Goal: Task Accomplishment & Management: Complete application form

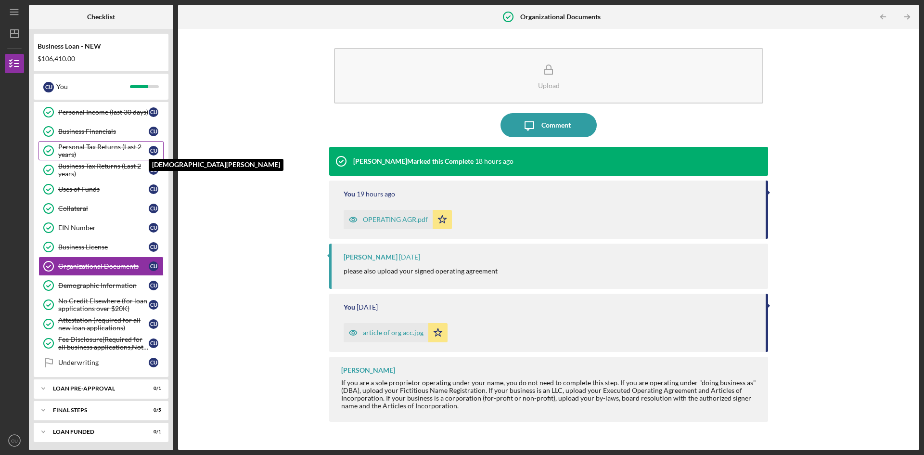
scroll to position [204, 0]
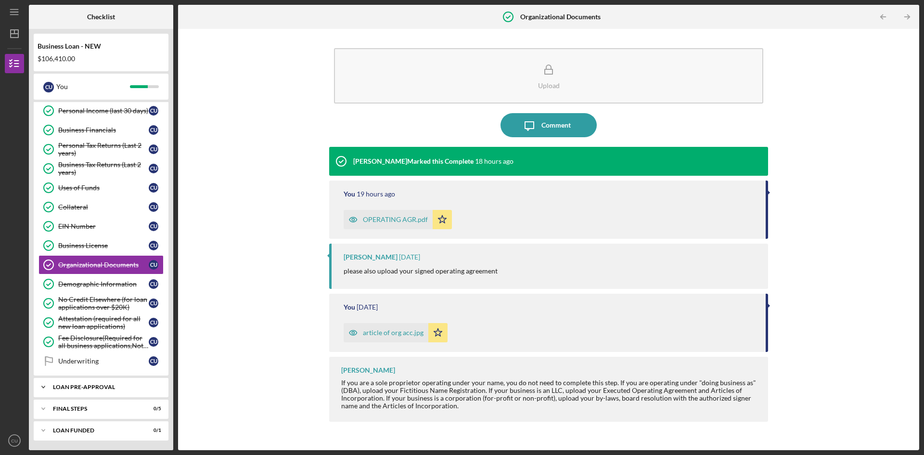
click at [82, 383] on div "Icon/Expander LOAN PRE-APPROVAL 0 / 1" at bounding box center [101, 386] width 135 height 19
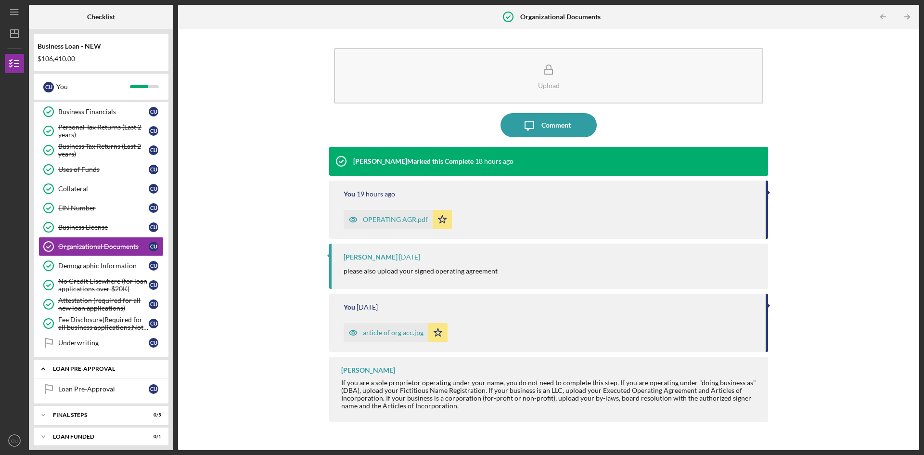
scroll to position [229, 0]
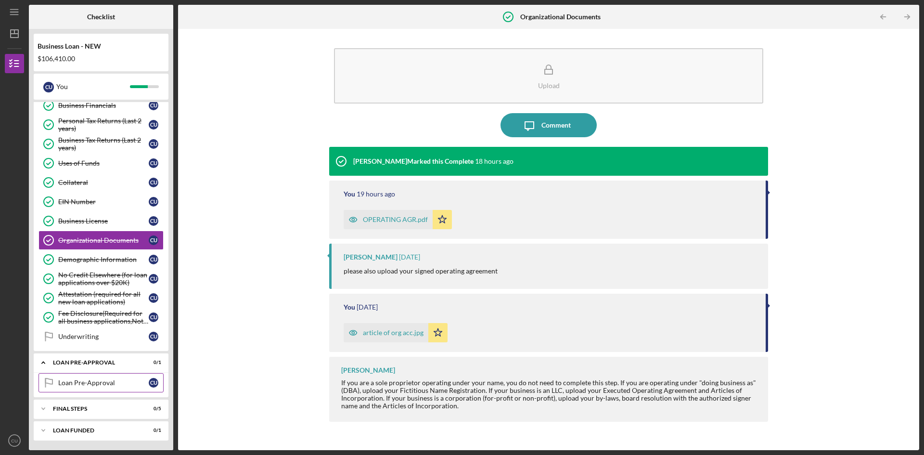
click at [102, 385] on div "Loan Pre-Approval" at bounding box center [103, 383] width 91 height 8
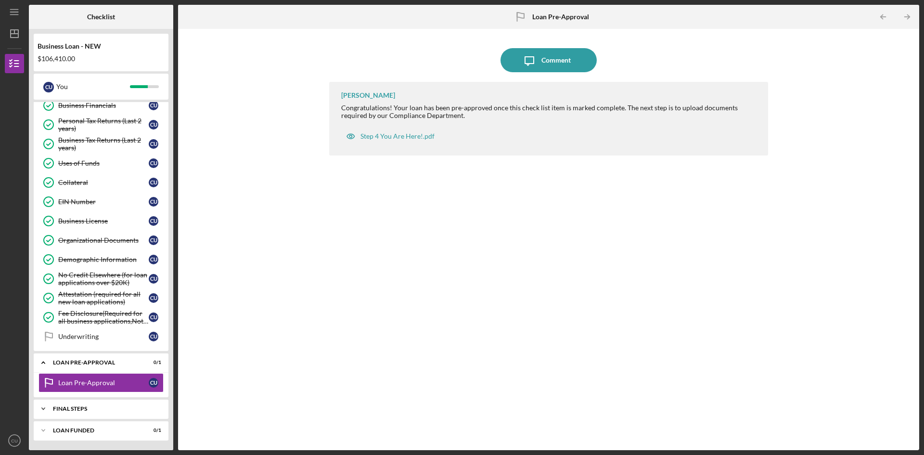
click at [101, 405] on div "Icon/Expander FINAL STEPS 0 / 5" at bounding box center [101, 408] width 135 height 19
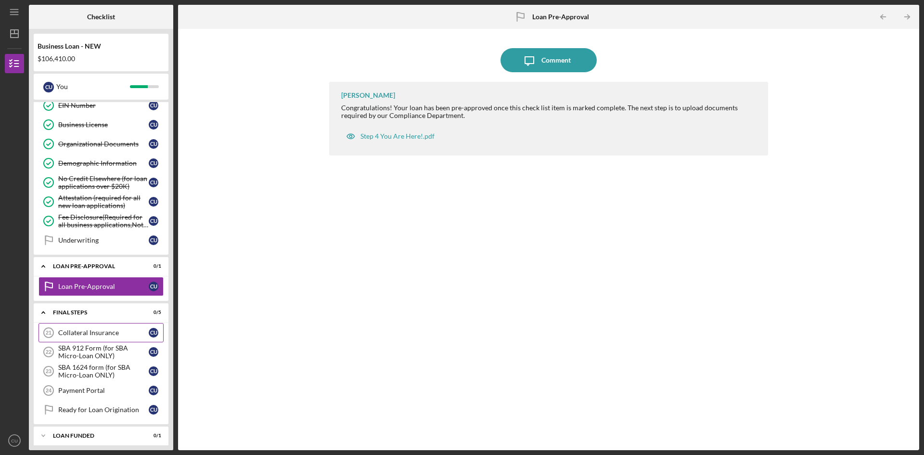
scroll to position [330, 0]
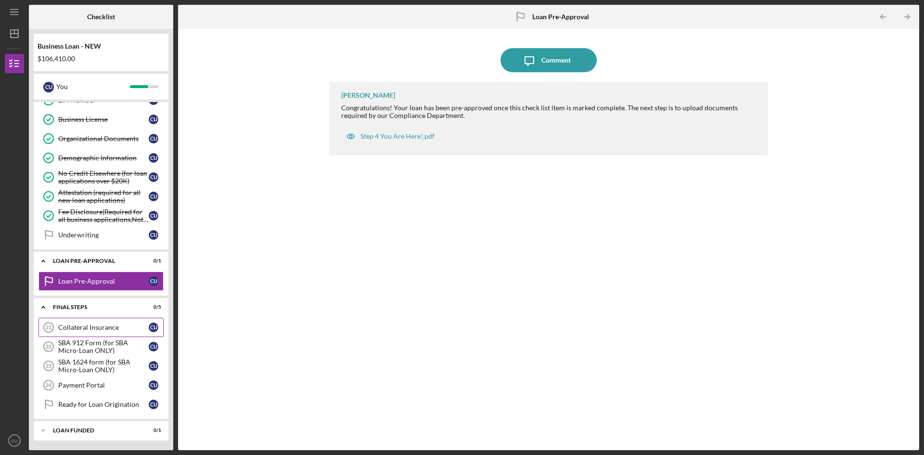
click at [109, 328] on div "Collateral Insurance" at bounding box center [103, 327] width 91 height 8
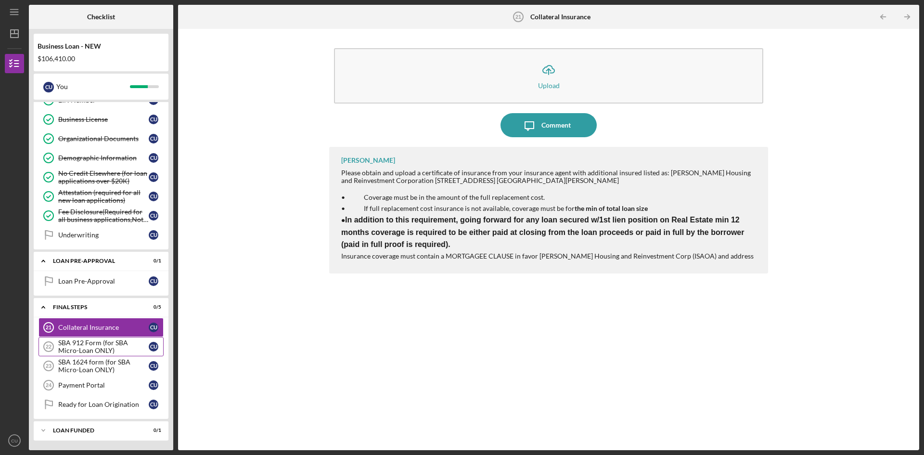
click at [114, 343] on div "SBA 912 Form (for SBA Micro-Loan ONLY)" at bounding box center [103, 346] width 91 height 15
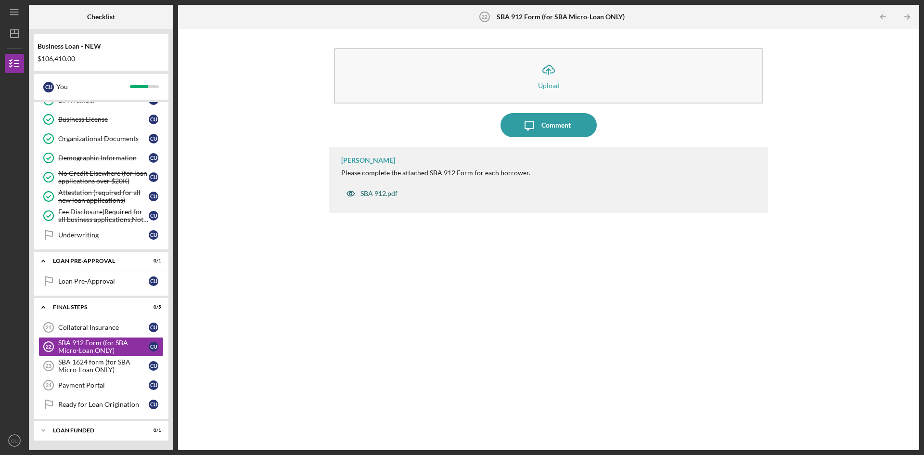
click at [375, 193] on div "SBA 912.pdf" at bounding box center [379, 194] width 37 height 8
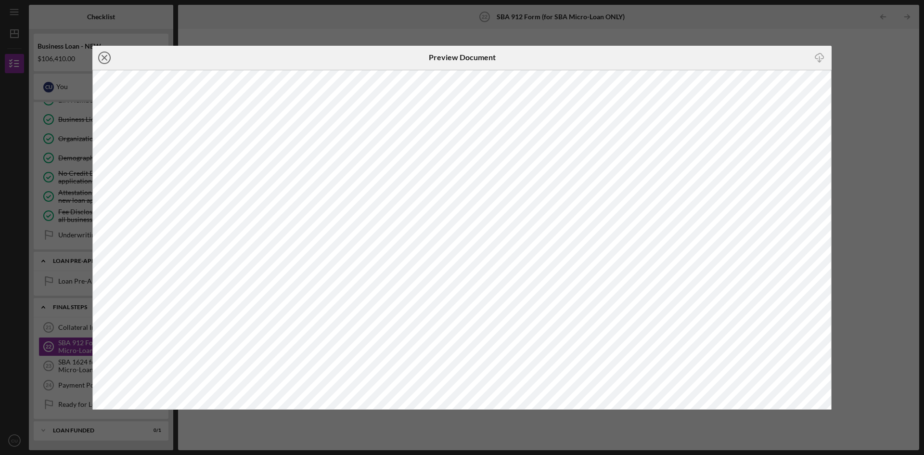
click at [102, 57] on icon "Icon/Close" at bounding box center [104, 58] width 24 height 24
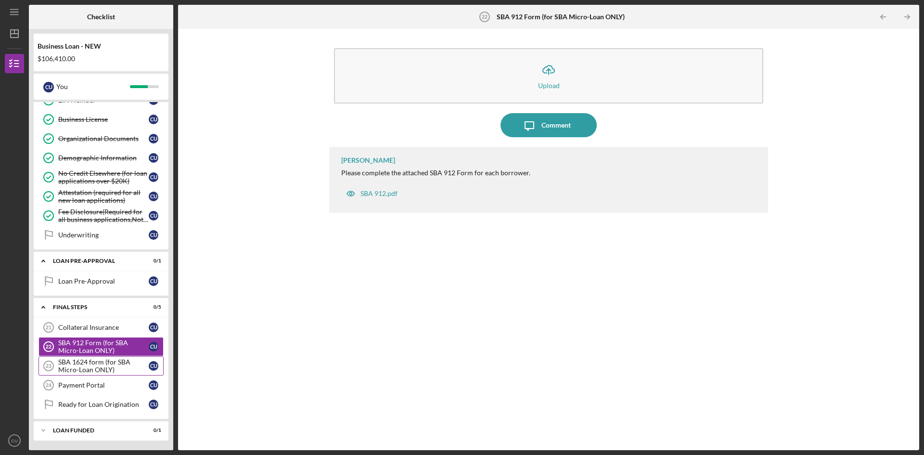
click at [114, 363] on div "SBA 1624 form (for SBA Micro-Loan ONLY)" at bounding box center [103, 365] width 91 height 15
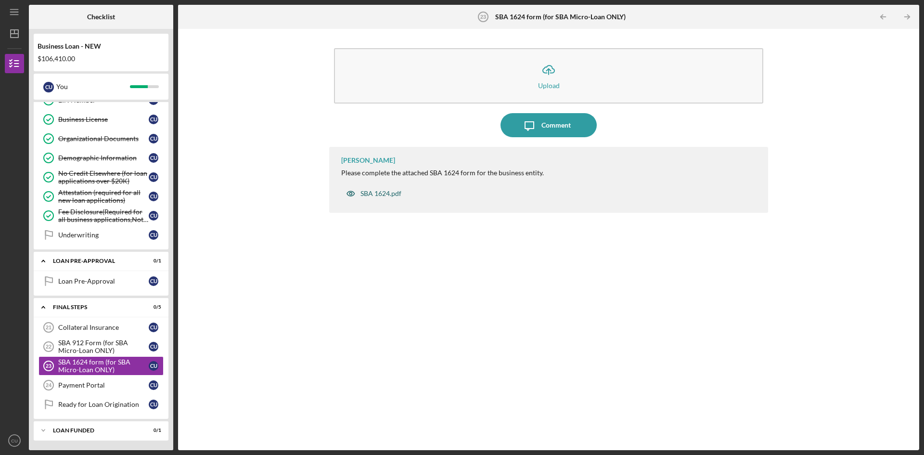
click at [388, 194] on div "SBA 1624.pdf" at bounding box center [381, 194] width 41 height 8
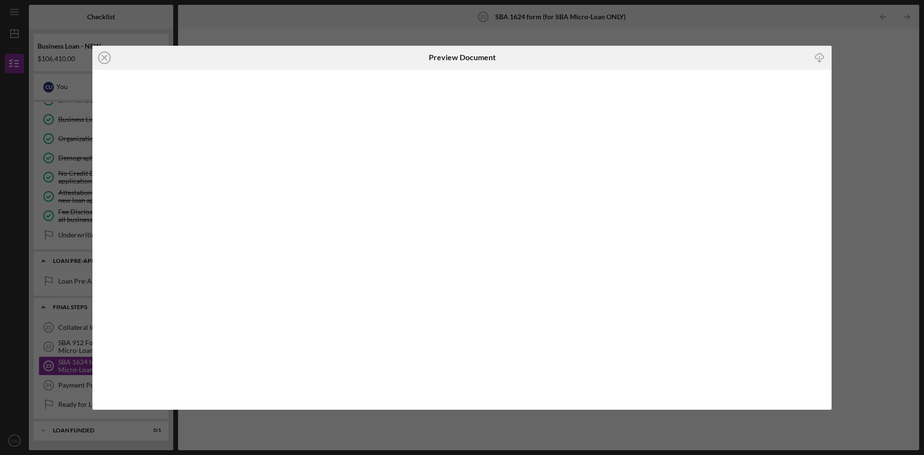
click at [924, 132] on div "Icon/Close Preview Document Icon/Download" at bounding box center [462, 227] width 924 height 455
click at [788, 37] on div "Icon/Close Preview Document Icon/Download" at bounding box center [462, 227] width 924 height 455
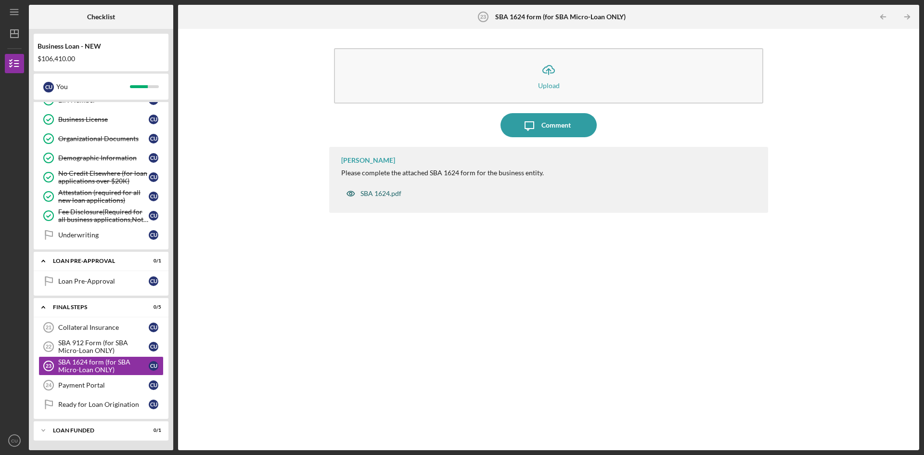
click at [394, 191] on div "SBA 1624.pdf" at bounding box center [381, 194] width 41 height 8
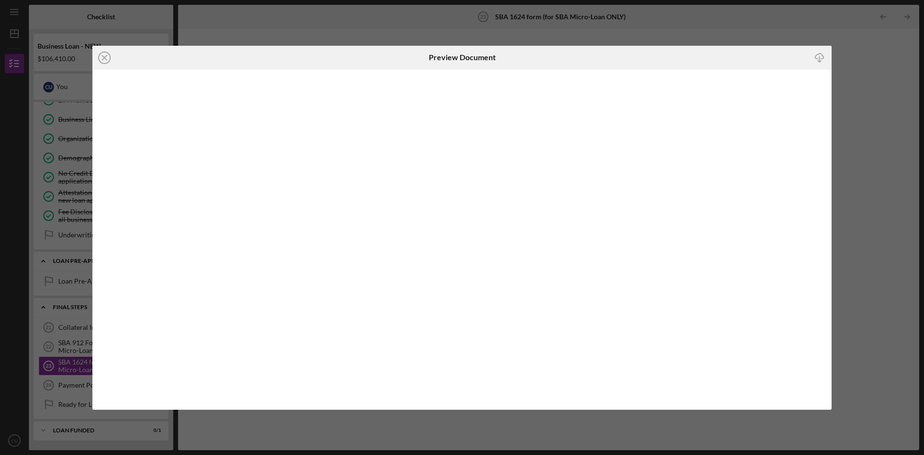
click at [816, 57] on icon "Icon/Download" at bounding box center [820, 58] width 22 height 22
click at [99, 61] on circle at bounding box center [105, 58] width 12 height 12
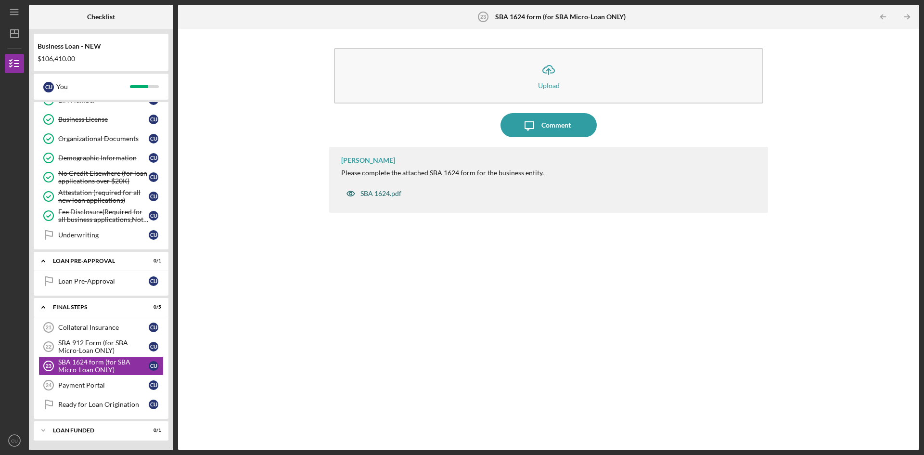
click at [392, 194] on div "SBA 1624.pdf" at bounding box center [381, 194] width 41 height 8
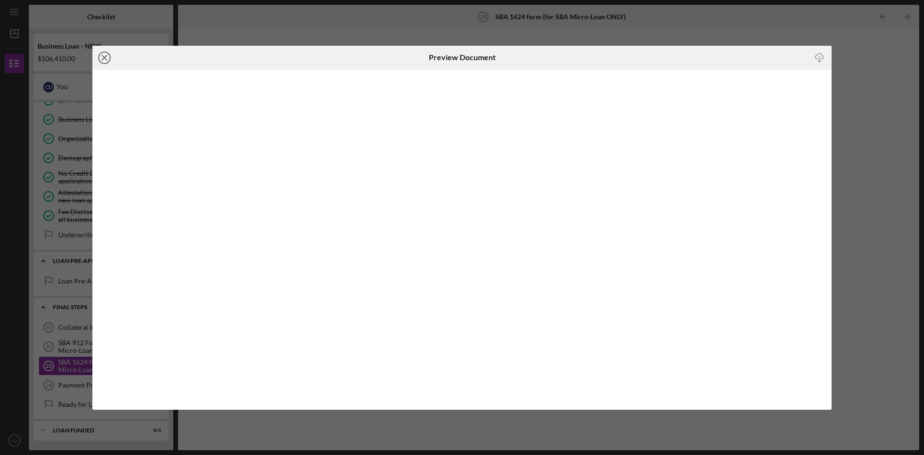
click at [98, 59] on icon "Icon/Close" at bounding box center [104, 58] width 24 height 24
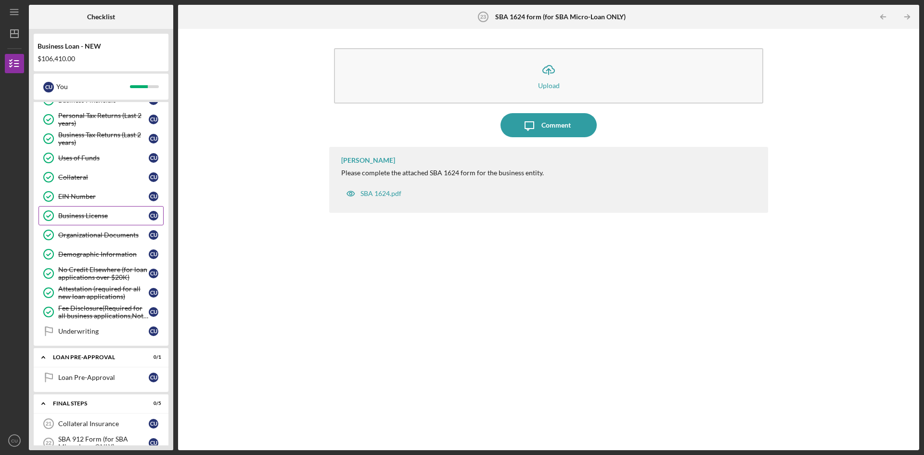
scroll to position [330, 0]
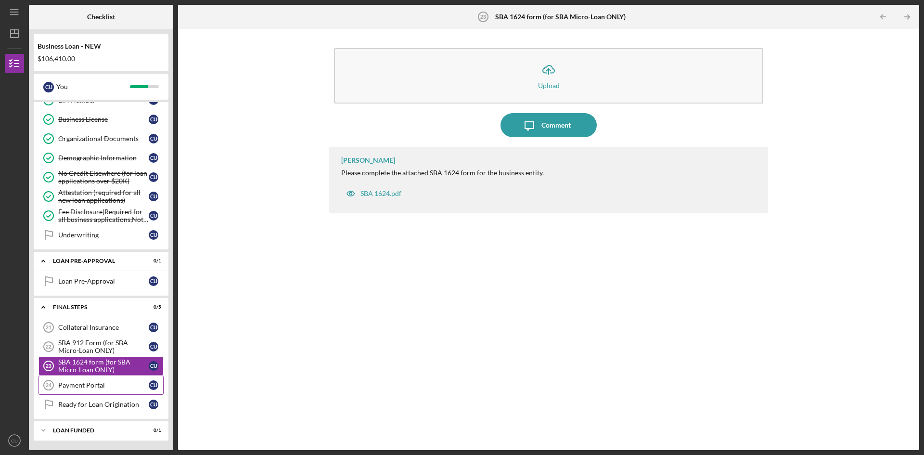
click at [99, 382] on div "Payment Portal" at bounding box center [103, 385] width 91 height 8
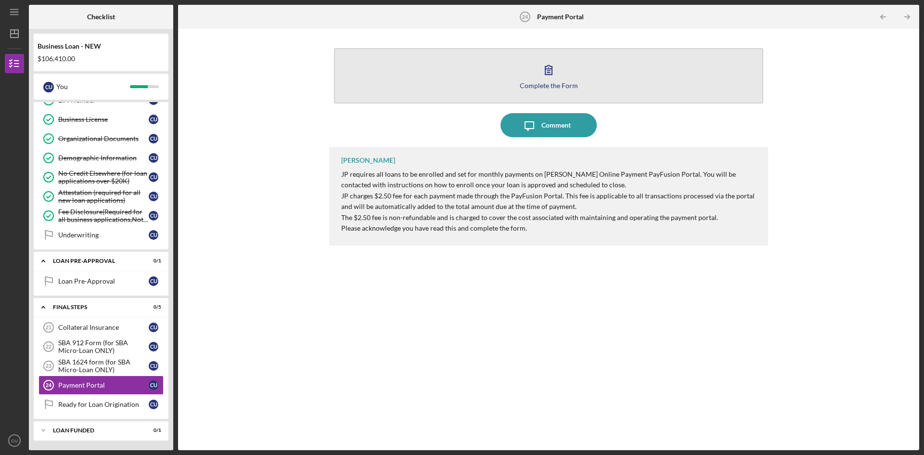
click at [545, 88] on div "Complete the Form" at bounding box center [549, 85] width 58 height 7
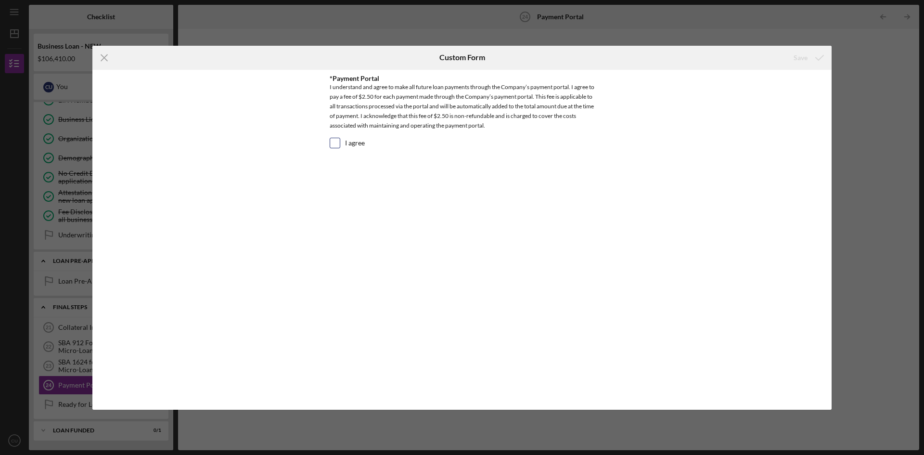
click at [336, 144] on input "I agree" at bounding box center [335, 143] width 10 height 10
checkbox input "true"
click at [810, 64] on icon "submit" at bounding box center [820, 58] width 24 height 24
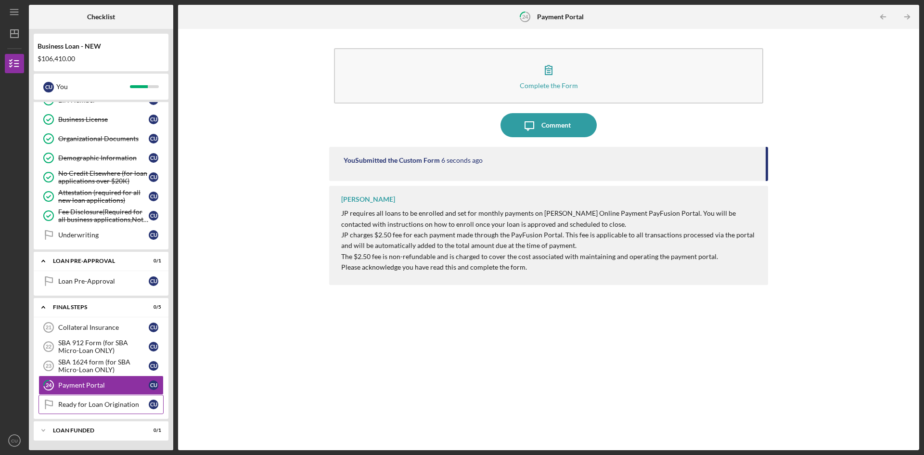
click at [103, 405] on div "Ready for Loan Origination" at bounding box center [103, 405] width 91 height 8
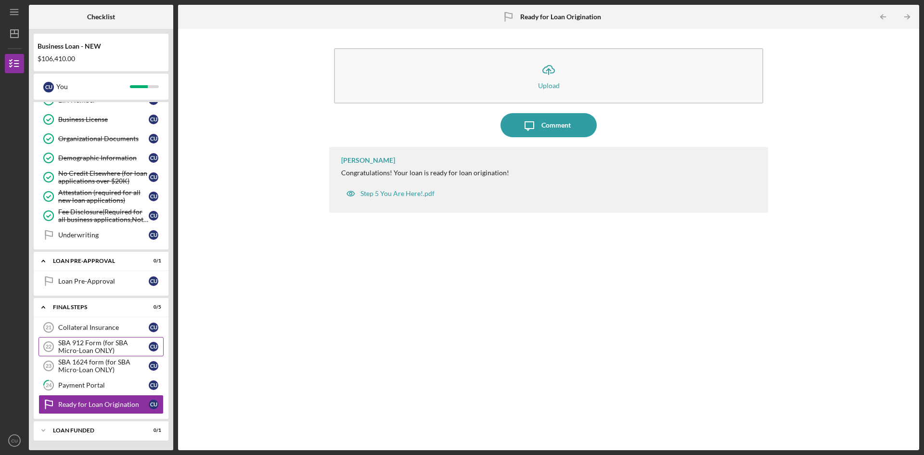
click at [100, 349] on div "SBA 912 Form (for SBA Micro-Loan ONLY)" at bounding box center [103, 346] width 91 height 15
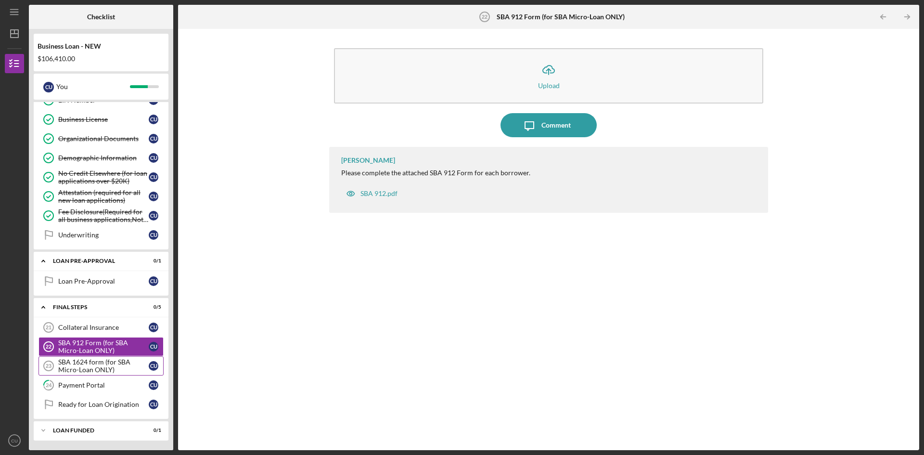
click at [99, 359] on div "SBA 1624 form (for SBA Micro-Loan ONLY)" at bounding box center [103, 365] width 91 height 15
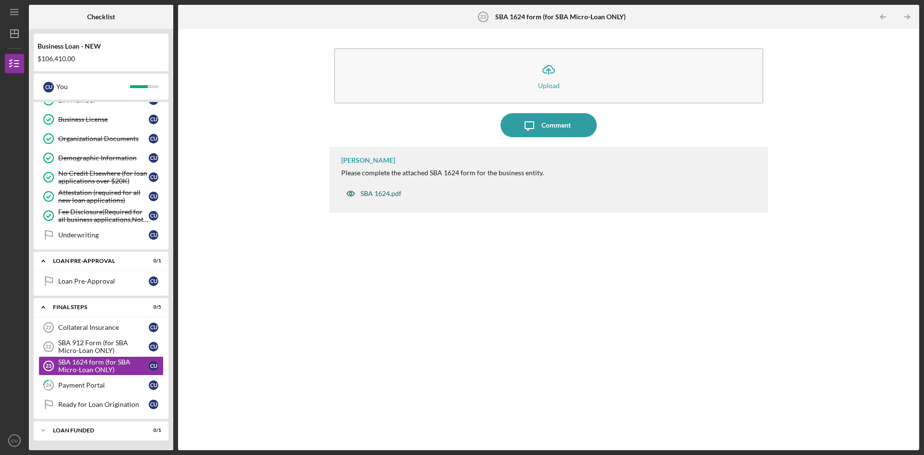
click at [383, 194] on div "SBA 1624.pdf" at bounding box center [381, 194] width 41 height 8
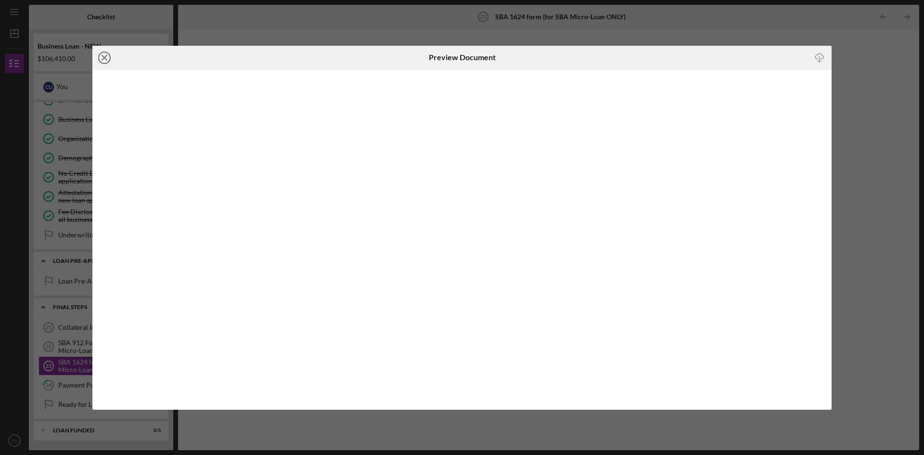
click at [103, 54] on icon "Icon/Close" at bounding box center [104, 58] width 24 height 24
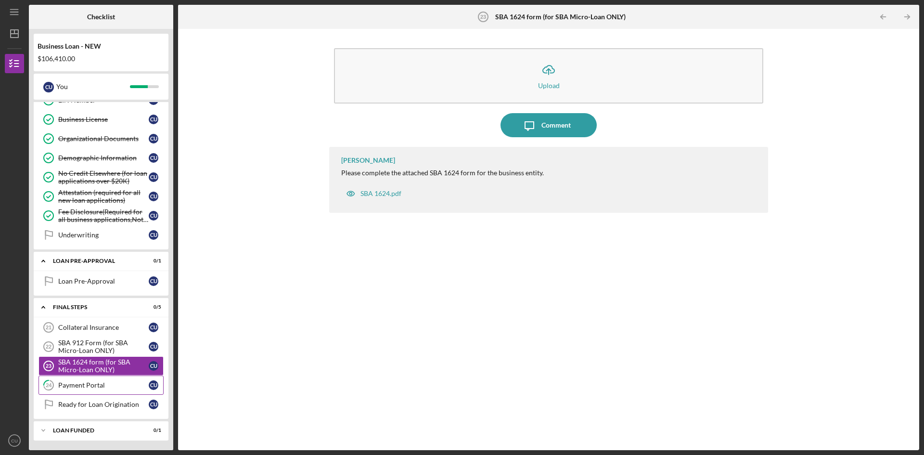
click at [110, 384] on div "Payment Portal" at bounding box center [103, 385] width 91 height 8
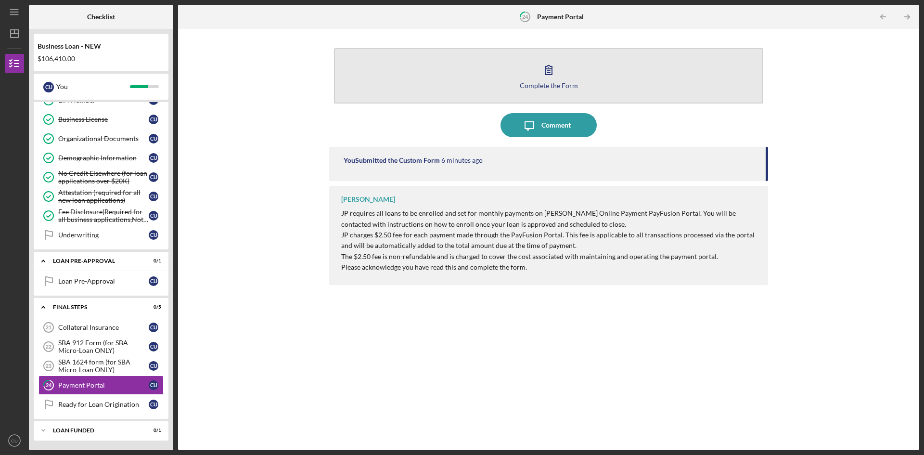
click at [536, 84] on div "Complete the Form" at bounding box center [549, 85] width 58 height 7
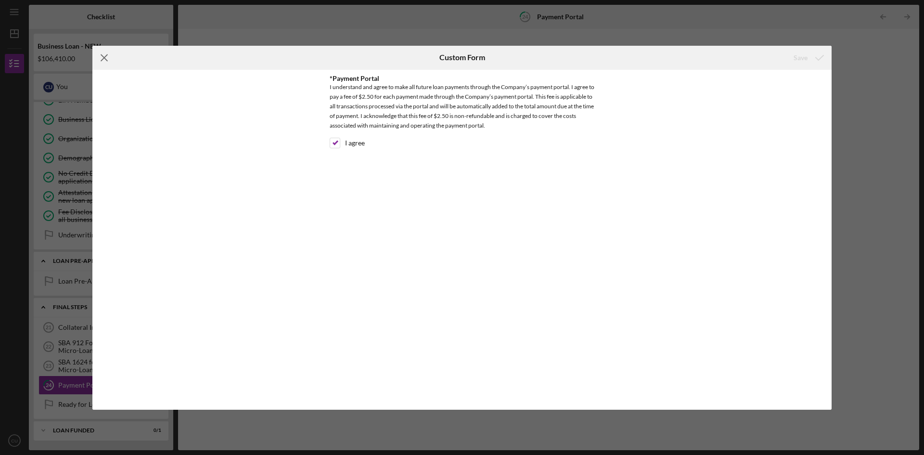
click at [106, 62] on icon "Icon/Menu Close" at bounding box center [104, 58] width 24 height 24
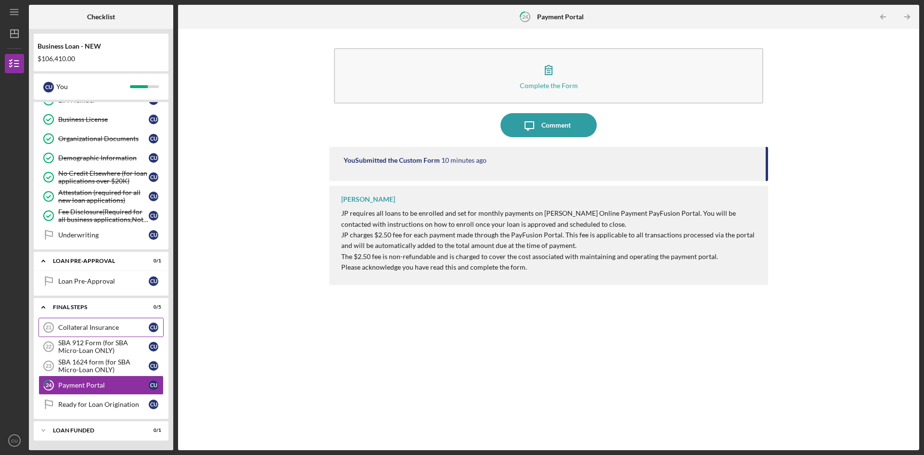
click at [104, 324] on div "Collateral Insurance" at bounding box center [103, 327] width 91 height 8
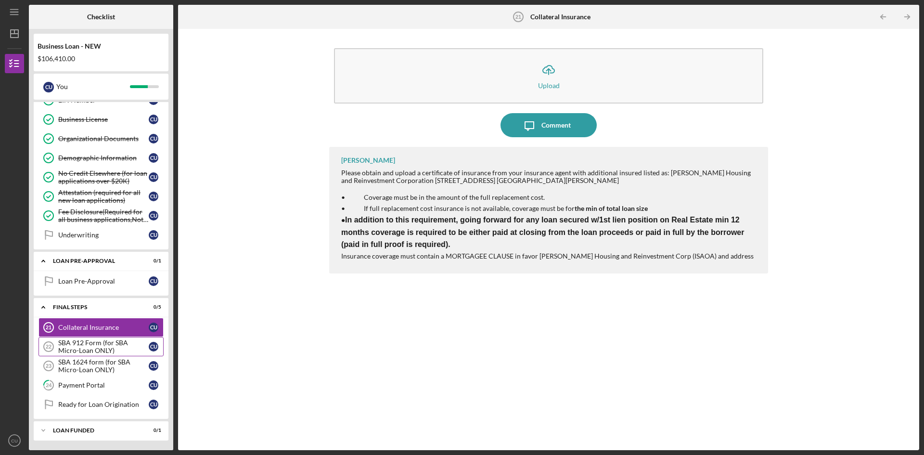
click at [85, 349] on div "SBA 912 Form (for SBA Micro-Loan ONLY)" at bounding box center [103, 346] width 91 height 15
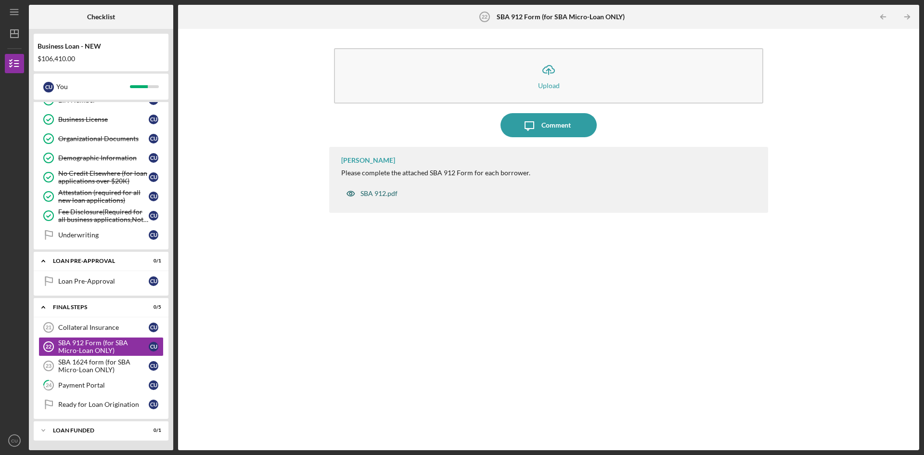
click at [386, 195] on div "SBA 912.pdf" at bounding box center [379, 194] width 37 height 8
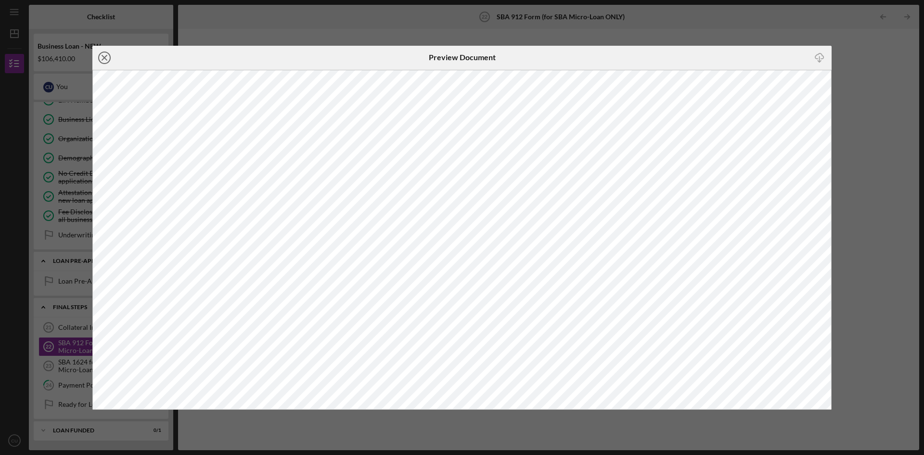
click at [105, 54] on icon "Icon/Close" at bounding box center [104, 58] width 24 height 24
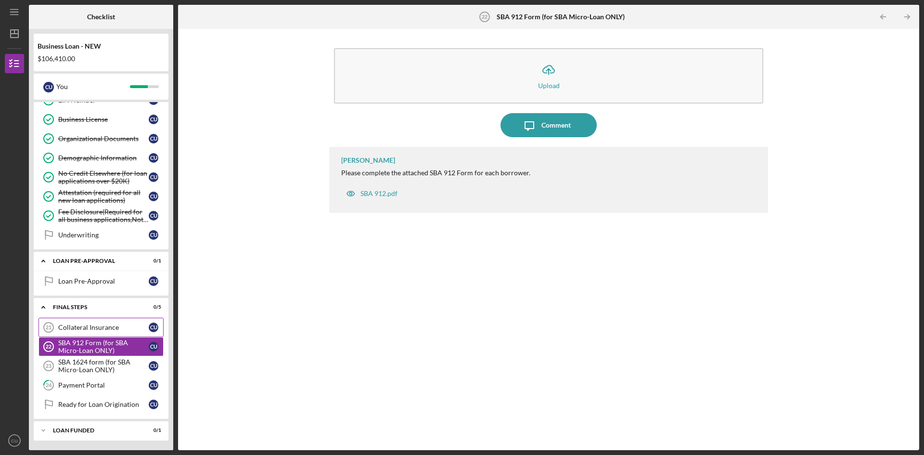
click at [98, 331] on div "Collateral Insurance" at bounding box center [103, 327] width 91 height 8
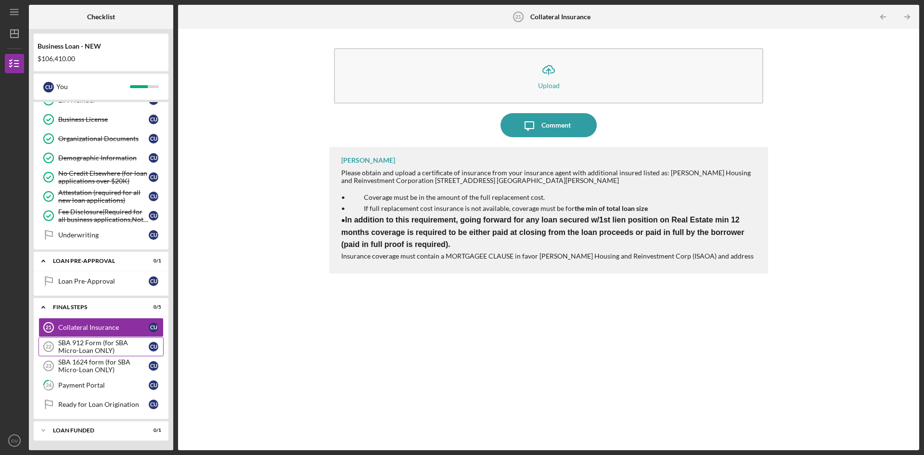
click at [119, 339] on div "SBA 912 Form (for SBA Micro-Loan ONLY)" at bounding box center [103, 346] width 91 height 15
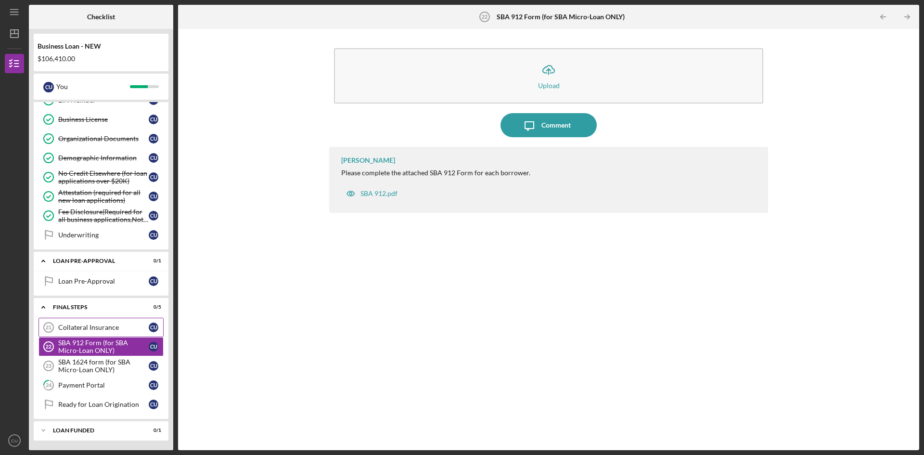
click at [91, 333] on link "Collateral Insurance 21 Collateral Insurance C U" at bounding box center [101, 327] width 125 height 19
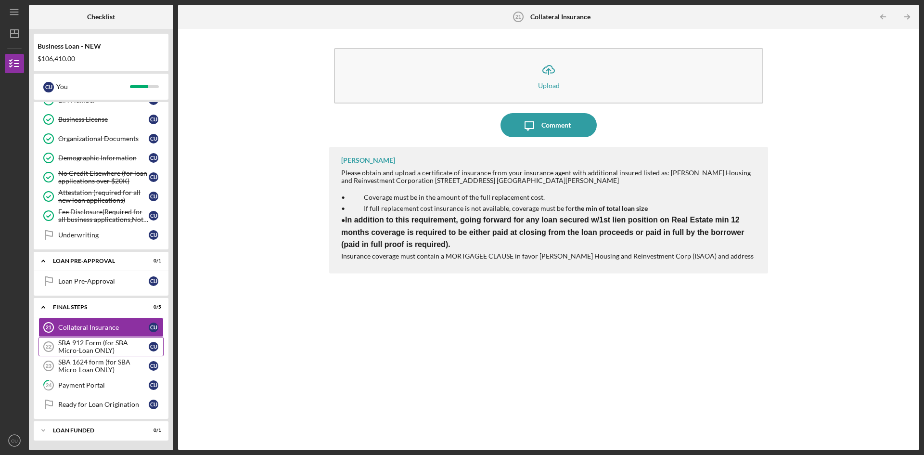
click at [112, 345] on div "SBA 912 Form (for SBA Micro-Loan ONLY)" at bounding box center [103, 346] width 91 height 15
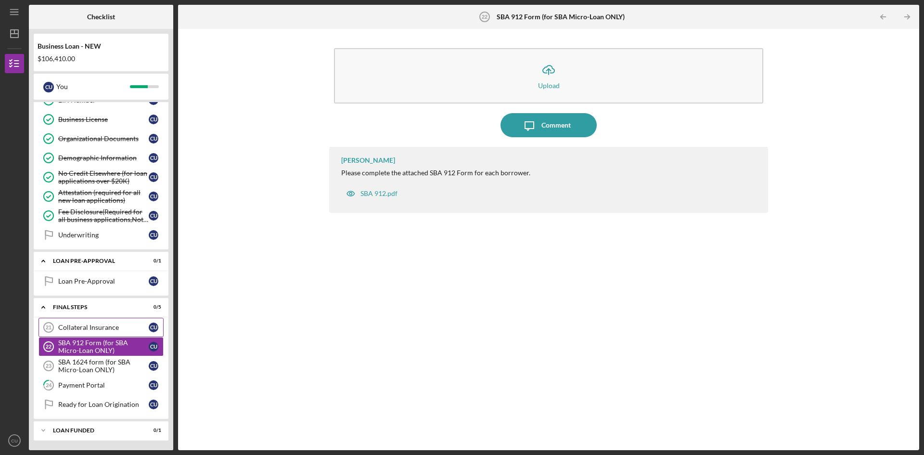
click at [98, 327] on div "Collateral Insurance" at bounding box center [103, 327] width 91 height 8
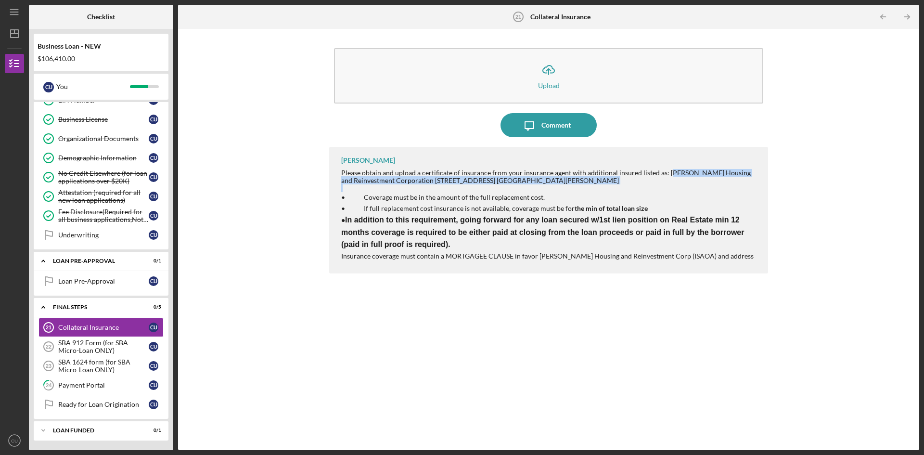
drag, startPoint x: 665, startPoint y: 171, endPoint x: 565, endPoint y: 187, distance: 100.9
click at [565, 187] on div "Please obtain and upload a certificate of insurance from your insurance agent w…" at bounding box center [549, 215] width 417 height 92
copy div "ustine Petersen Housing and Reinvestment Corporation 1023 North Grand Blvd. St.…"
click at [114, 340] on div "SBA 912 Form (for SBA Micro-Loan ONLY)" at bounding box center [103, 346] width 91 height 15
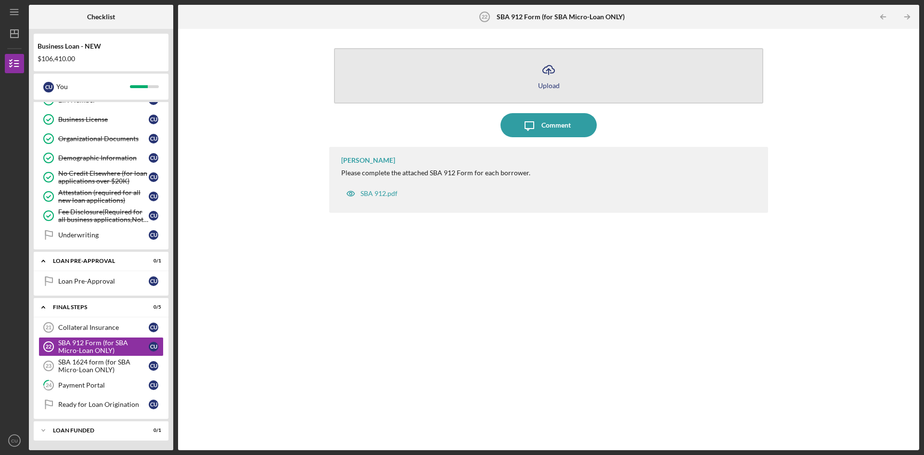
click at [555, 77] on icon "Icon/Upload" at bounding box center [549, 70] width 24 height 24
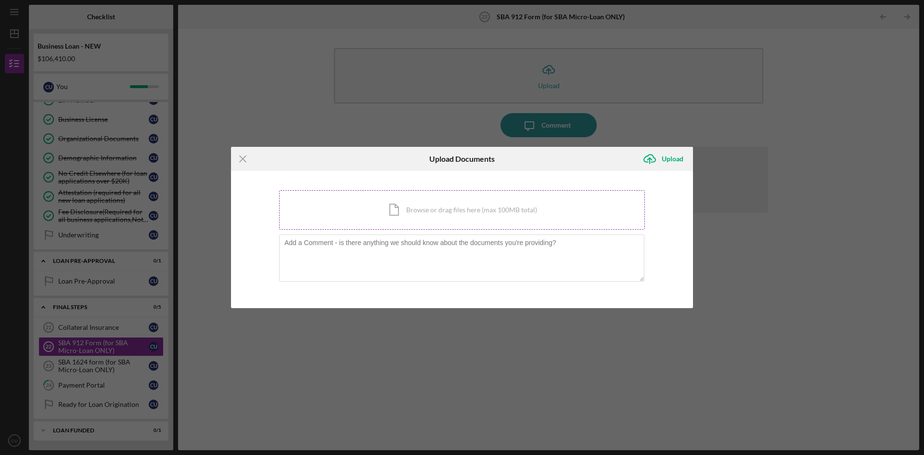
click at [437, 212] on div "Icon/Document Browse or drag files here (max 100MB total) Tap to choose files o…" at bounding box center [462, 209] width 366 height 39
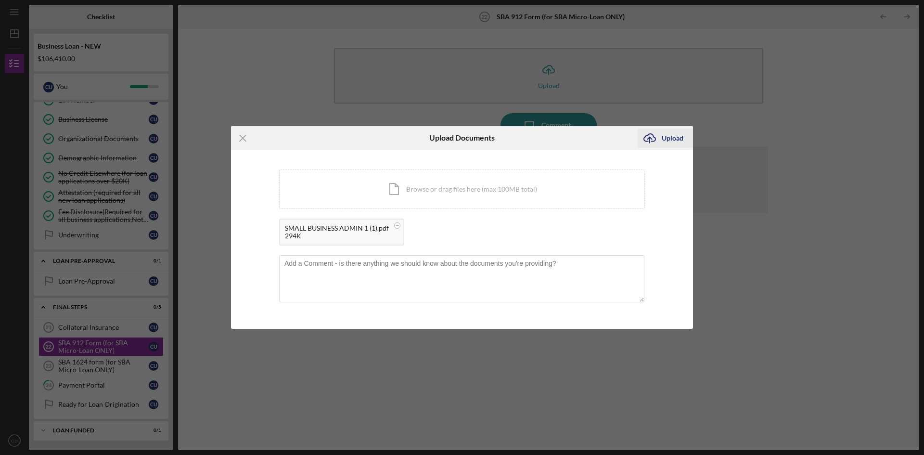
click at [673, 139] on div "Upload" at bounding box center [673, 138] width 22 height 19
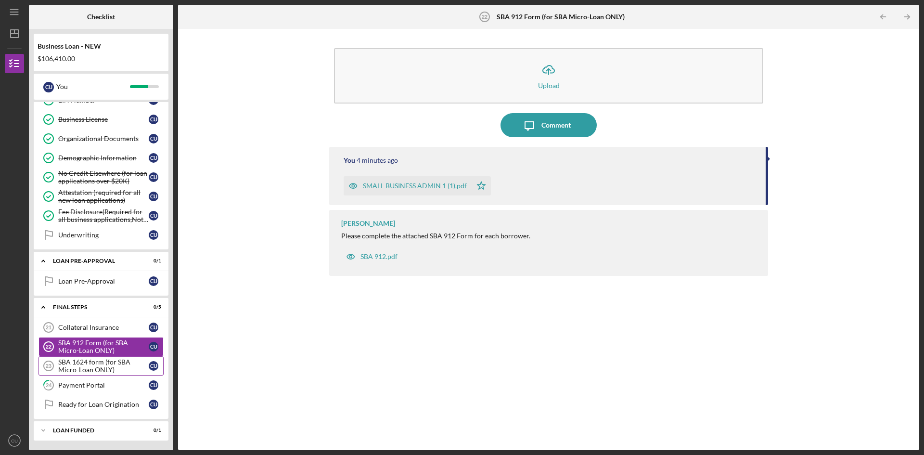
click at [94, 367] on div "SBA 1624 form (for SBA Micro-Loan ONLY)" at bounding box center [103, 365] width 91 height 15
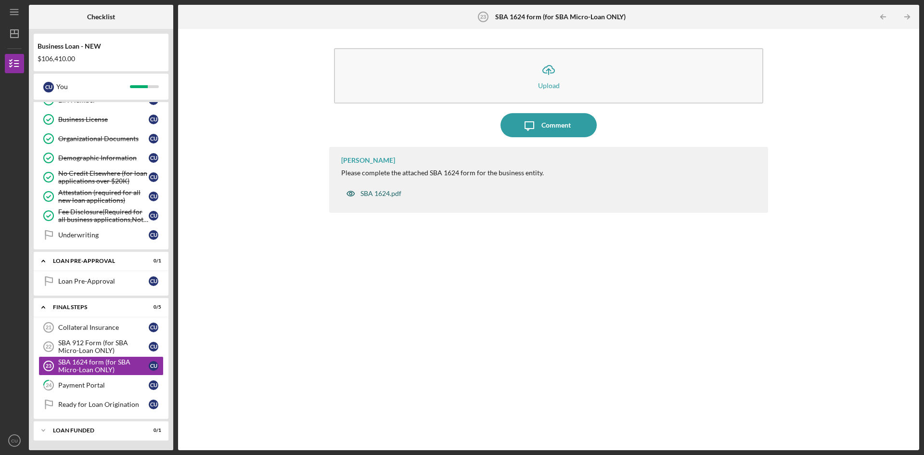
click at [394, 195] on div "SBA 1624.pdf" at bounding box center [381, 194] width 41 height 8
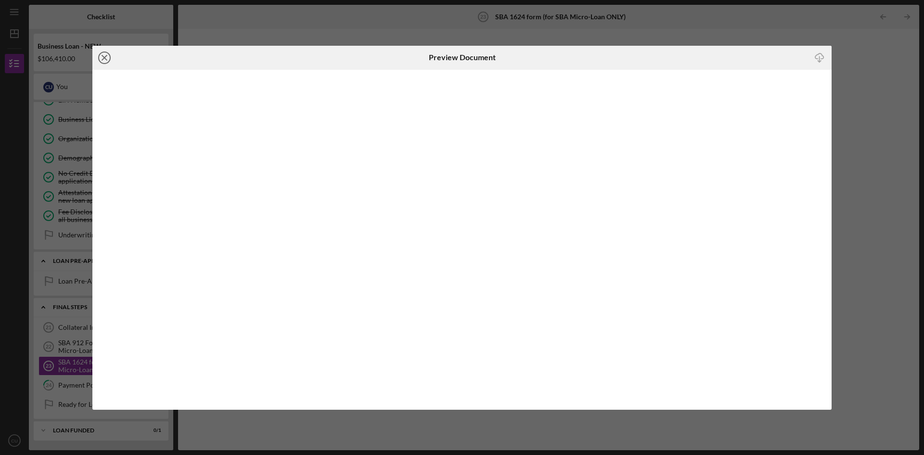
click at [107, 57] on icon "Icon/Close" at bounding box center [104, 58] width 24 height 24
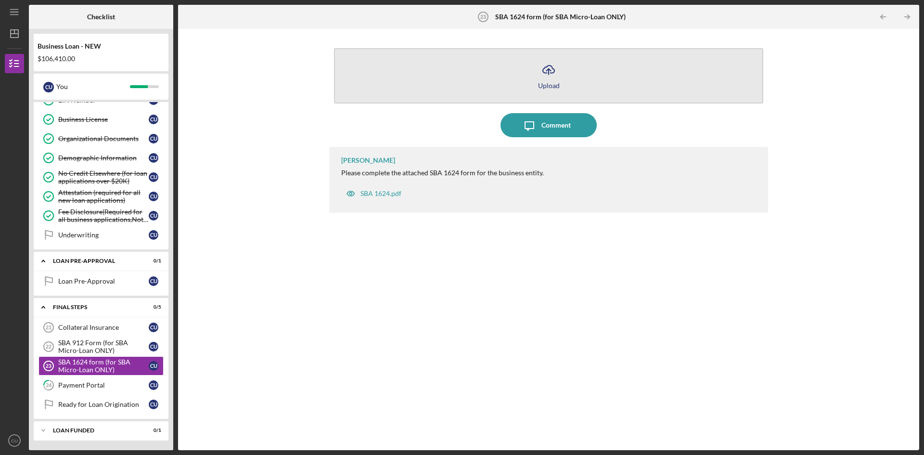
click at [545, 73] on icon "button" at bounding box center [549, 68] width 12 height 7
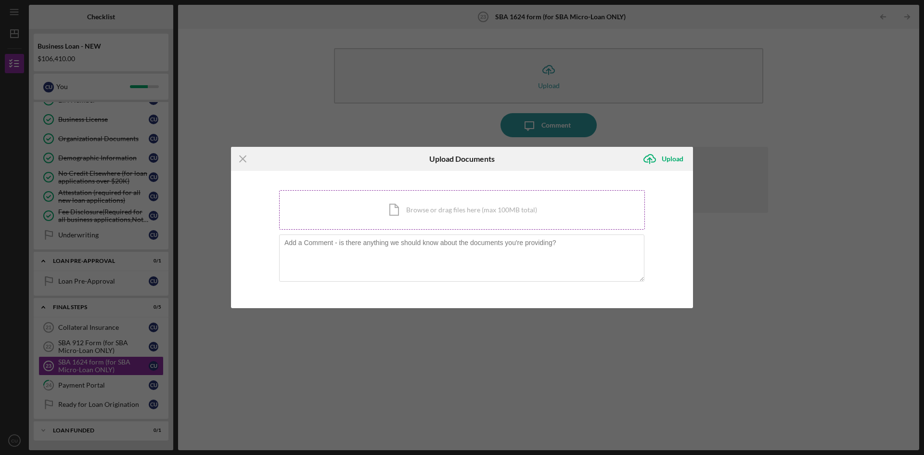
click at [427, 214] on div "Icon/Document Browse or drag files here (max 100MB total) Tap to choose files o…" at bounding box center [462, 209] width 366 height 39
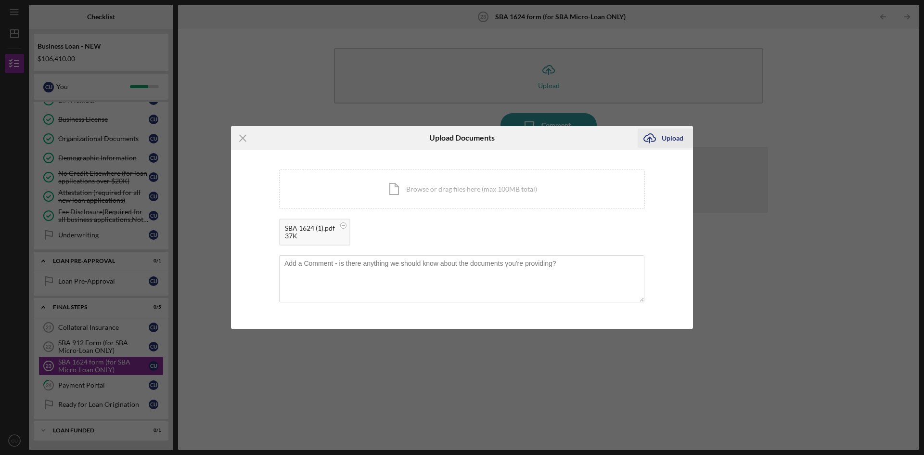
click at [669, 143] on div "Upload" at bounding box center [673, 138] width 22 height 19
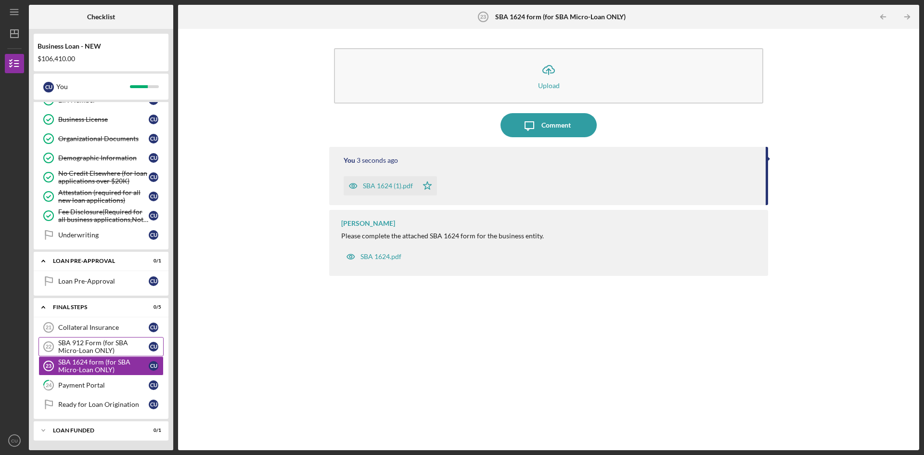
click at [98, 344] on div "SBA 912 Form (for SBA Micro-Loan ONLY)" at bounding box center [103, 346] width 91 height 15
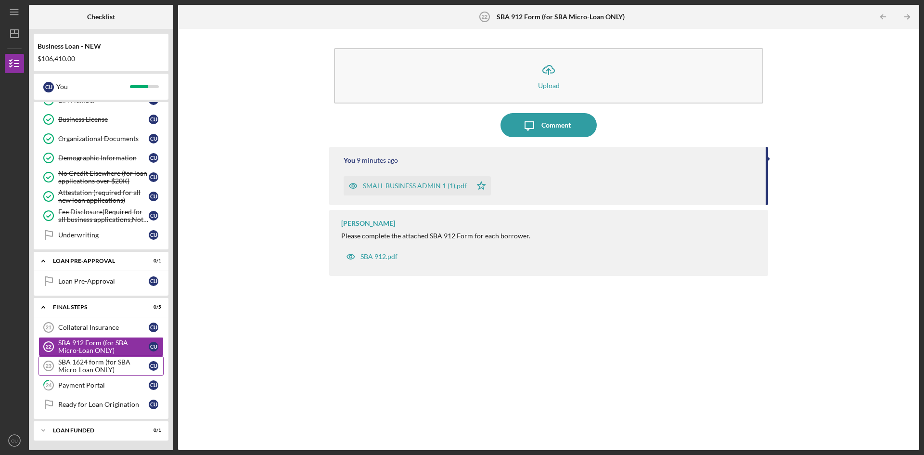
click at [103, 371] on div "SBA 1624 form (for SBA Micro-Loan ONLY)" at bounding box center [103, 365] width 91 height 15
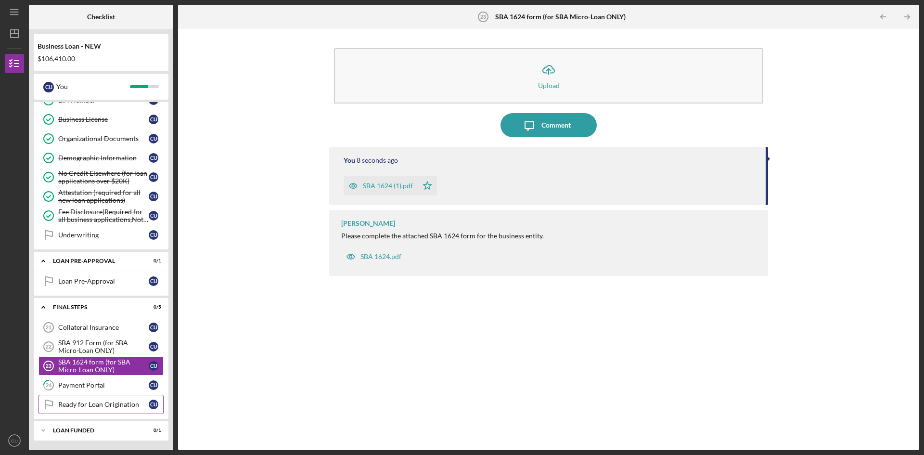
click at [89, 405] on div "Ready for Loan Origination" at bounding box center [103, 405] width 91 height 8
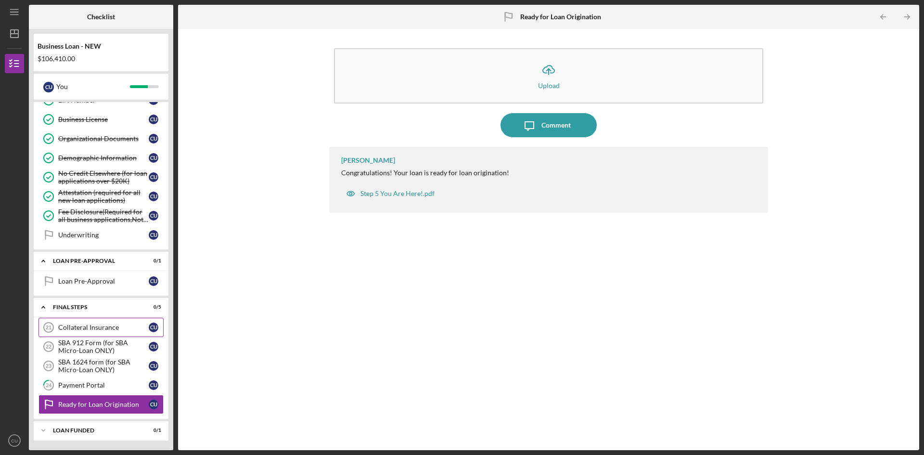
click at [103, 328] on div "Collateral Insurance" at bounding box center [103, 327] width 91 height 8
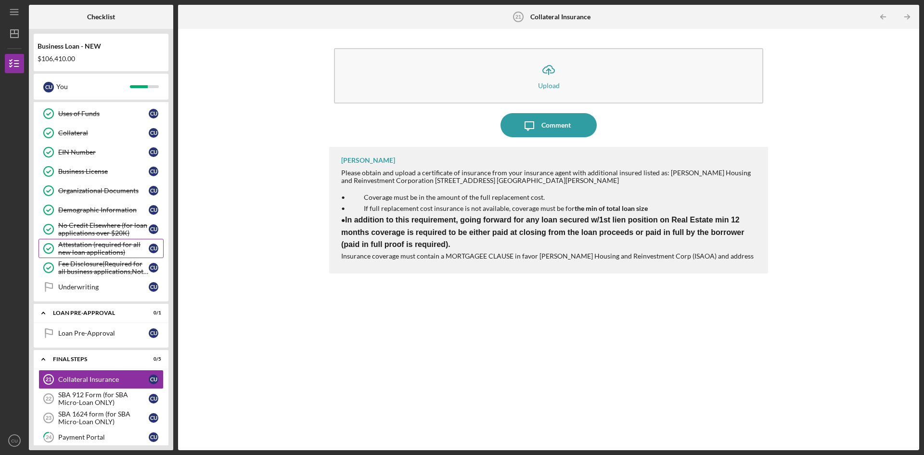
scroll to position [330, 0]
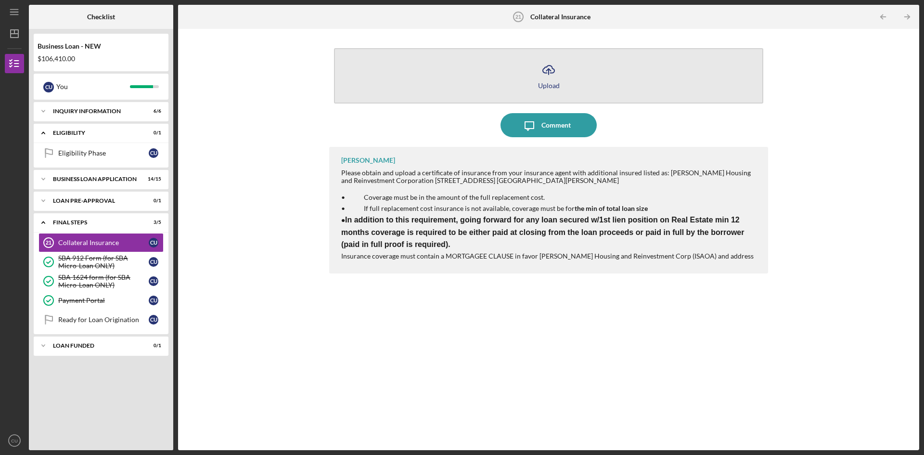
click at [550, 74] on icon "Icon/Upload" at bounding box center [549, 70] width 24 height 24
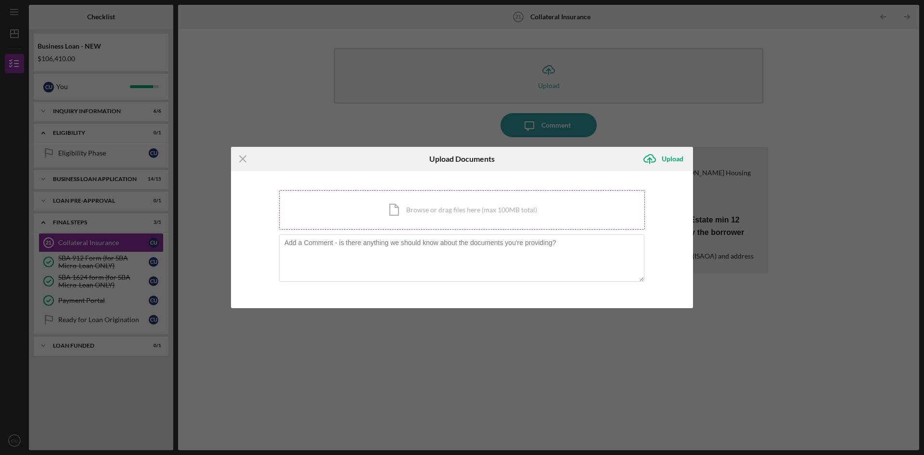
click at [387, 208] on div "Icon/Document Browse or drag files here (max 100MB total) Tap to choose files o…" at bounding box center [462, 209] width 366 height 39
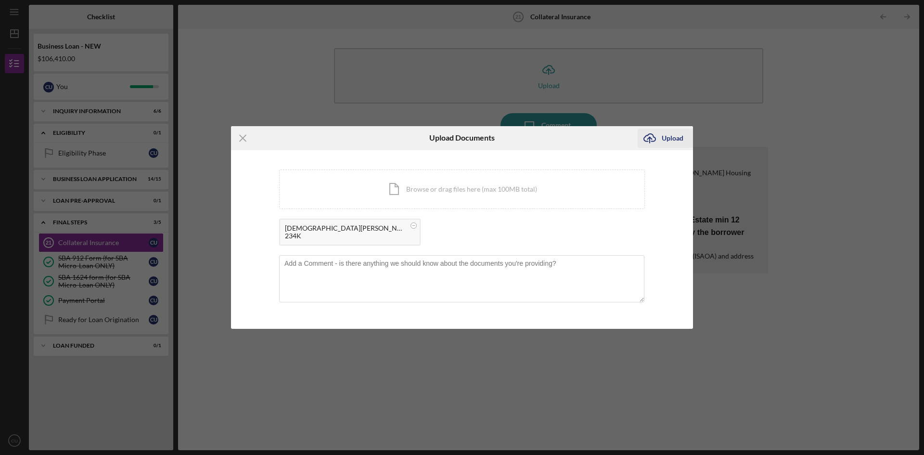
click at [673, 141] on div "Upload" at bounding box center [673, 138] width 22 height 19
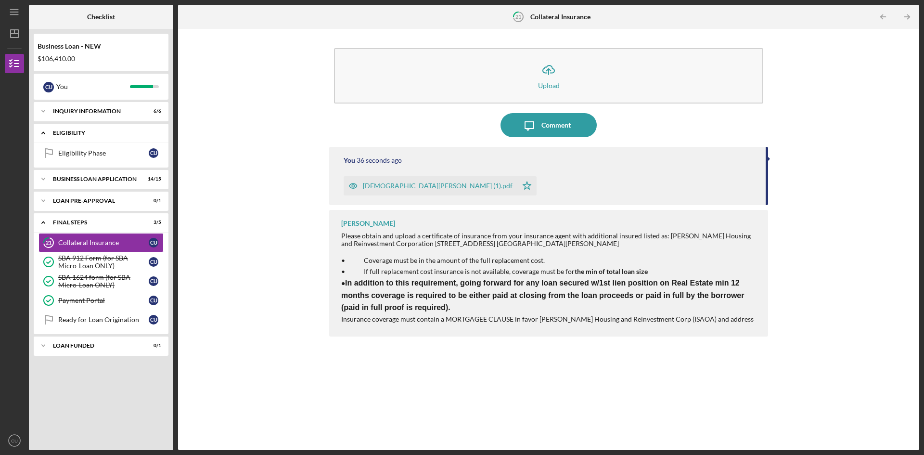
click at [108, 135] on div "ELIGIBILITY" at bounding box center [104, 133] width 103 height 6
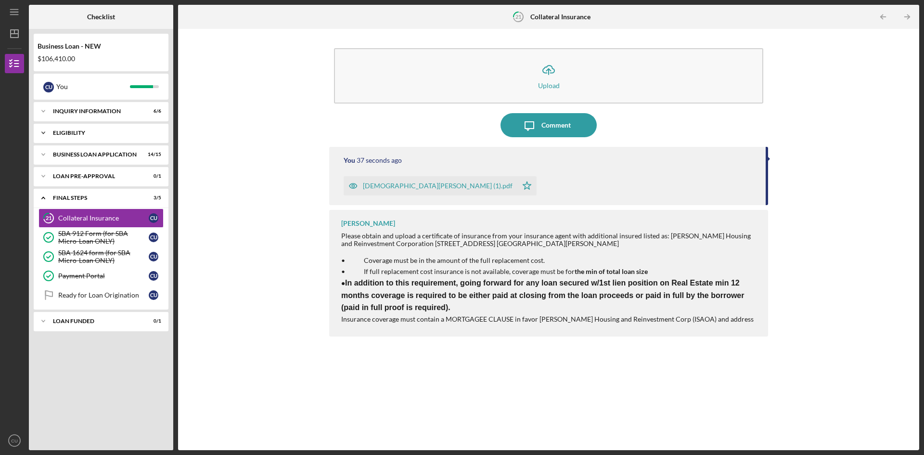
click at [106, 138] on div "Icon/Expander ELIGIBILITY 0 / 1" at bounding box center [101, 132] width 135 height 19
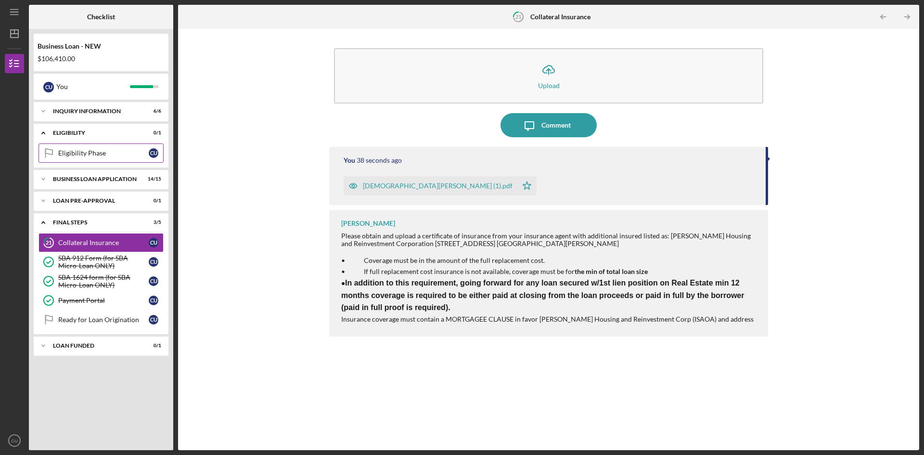
click at [110, 151] on div "Eligibility Phase" at bounding box center [103, 153] width 91 height 8
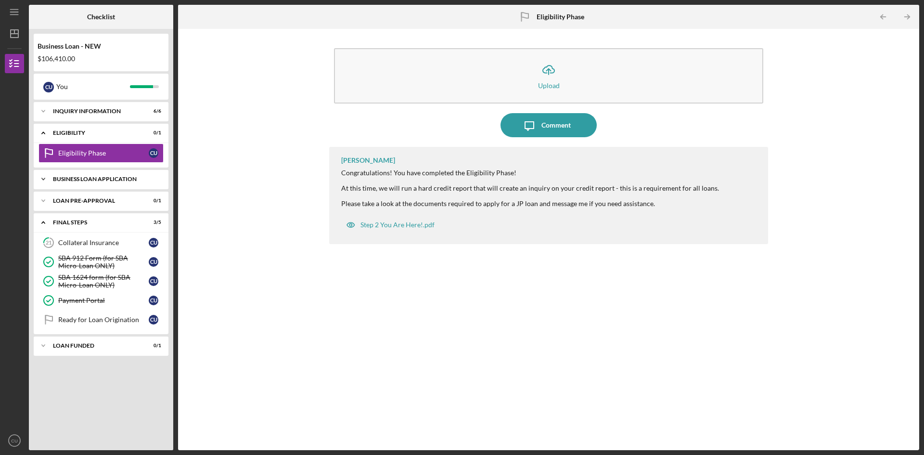
click at [83, 175] on div "Icon/Expander BUSINESS LOAN APPLICATION 14 / 15" at bounding box center [101, 178] width 135 height 19
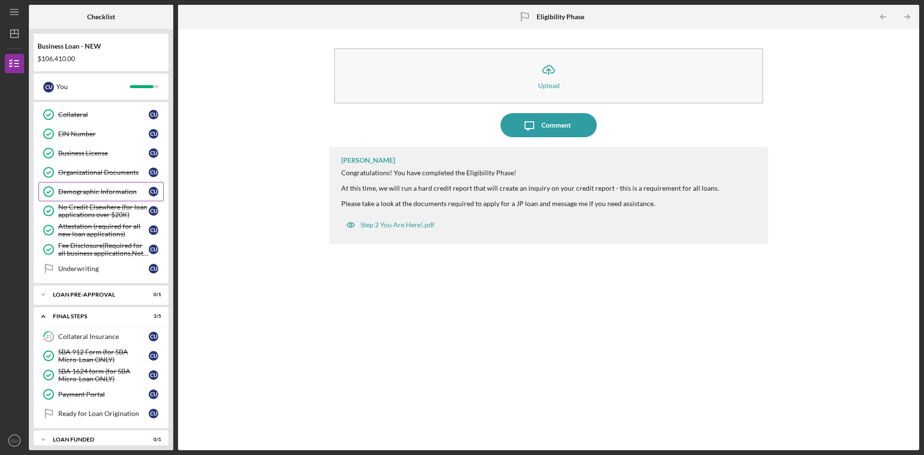
scroll to position [209, 0]
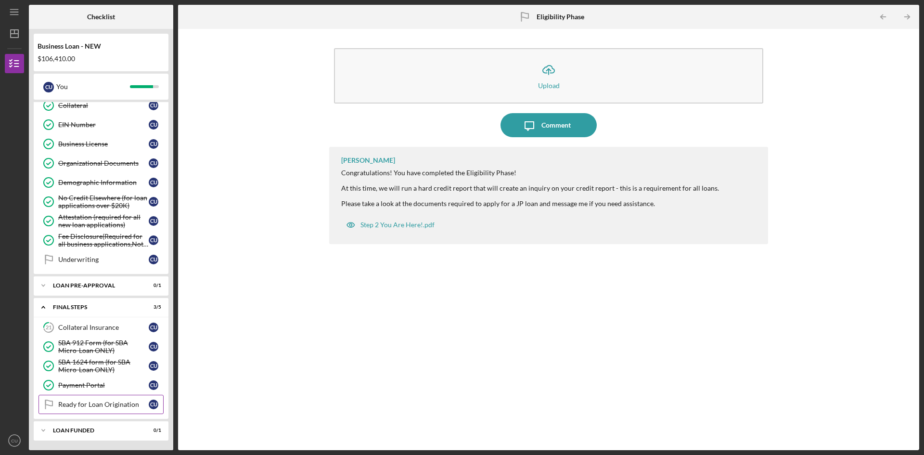
click at [113, 404] on div "Ready for Loan Origination" at bounding box center [103, 405] width 91 height 8
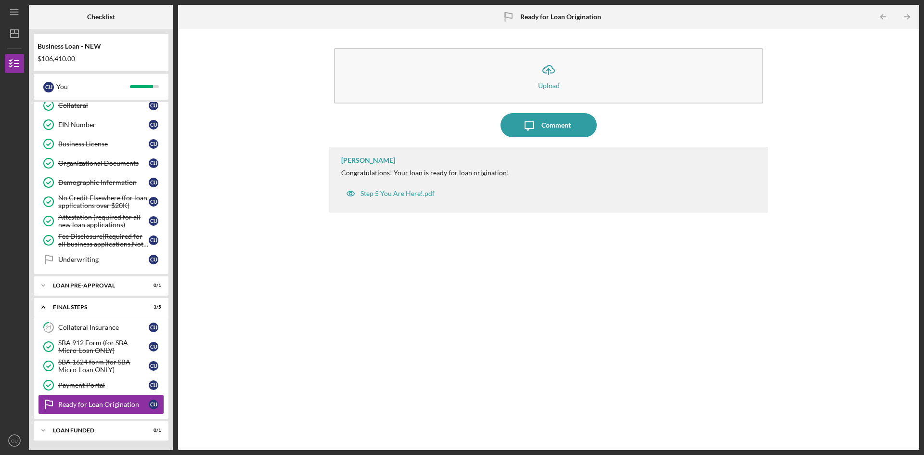
click at [112, 403] on div "Ready for Loan Origination" at bounding box center [103, 405] width 91 height 8
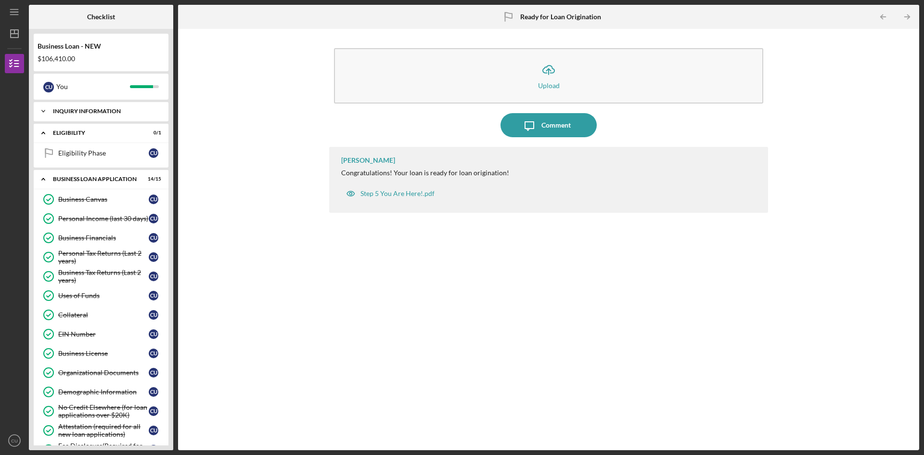
click at [81, 108] on div "INQUIRY INFORMATION" at bounding box center [104, 111] width 103 height 6
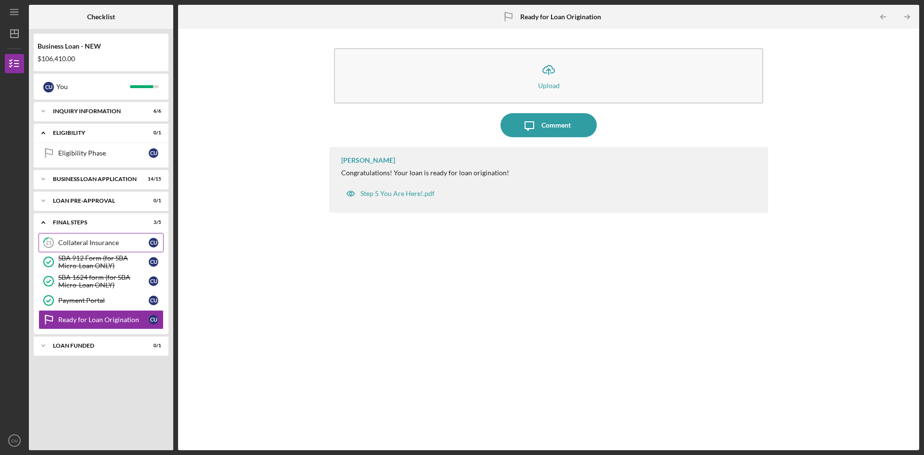
click at [105, 241] on div "Collateral Insurance" at bounding box center [103, 243] width 91 height 8
click at [129, 241] on div "Collateral Insurance" at bounding box center [103, 243] width 91 height 8
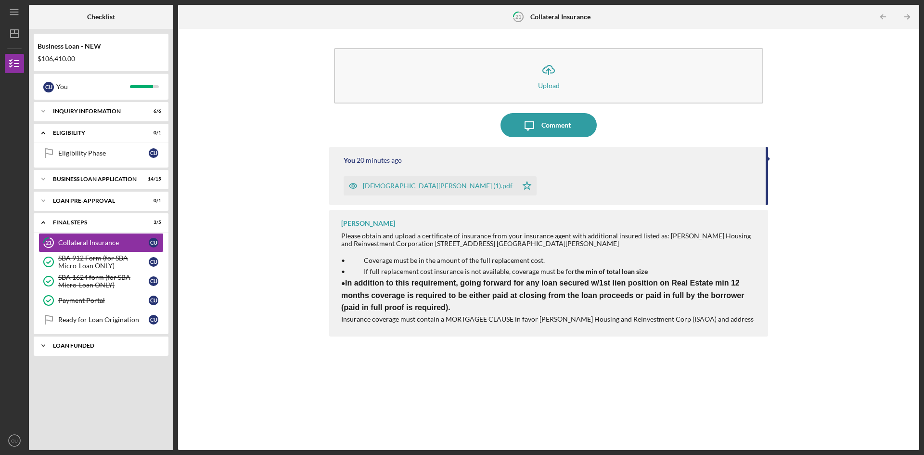
click at [104, 340] on div "Icon/Expander LOAN FUNDED 0 / 1" at bounding box center [101, 345] width 135 height 19
click at [96, 366] on div "Loan Funded!" at bounding box center [103, 366] width 91 height 8
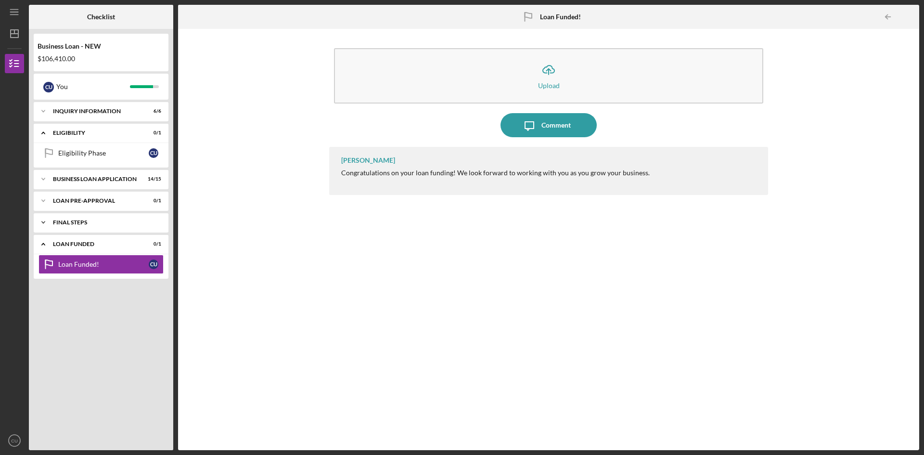
click at [114, 228] on div "Icon/Expander FINAL STEPS 3 / 5" at bounding box center [101, 222] width 135 height 19
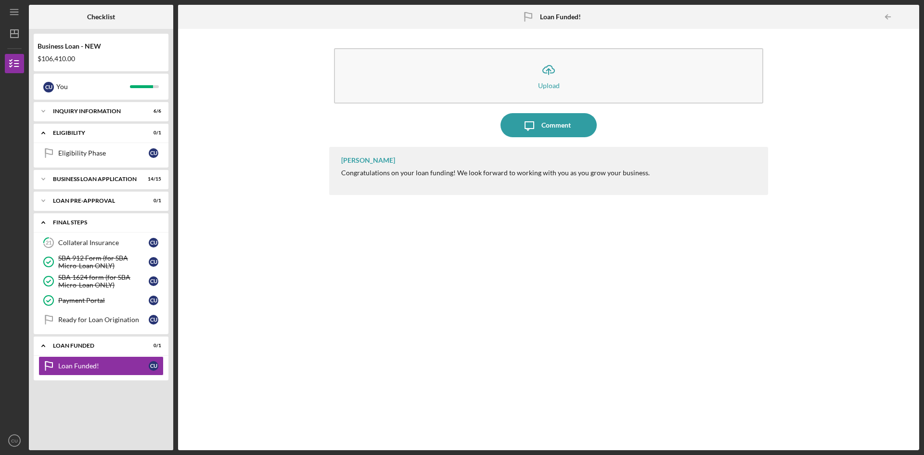
click at [109, 220] on div "FINAL STEPS" at bounding box center [104, 223] width 103 height 6
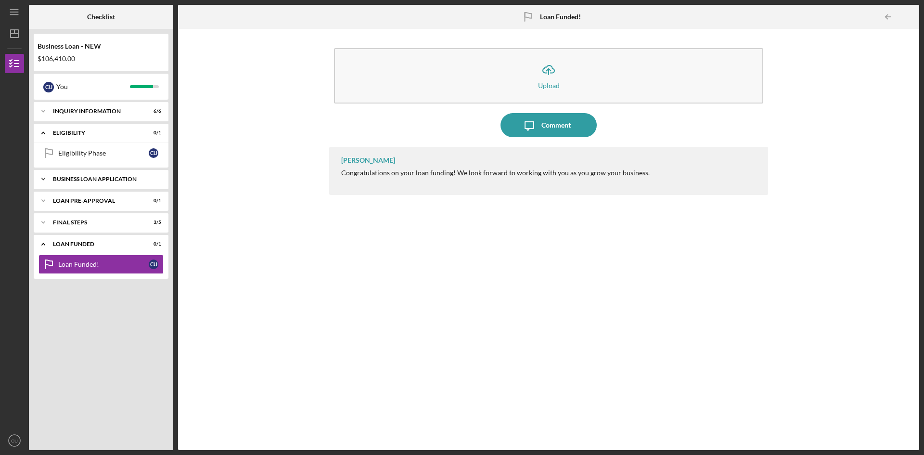
click at [112, 178] on div "BUSINESS LOAN APPLICATION" at bounding box center [104, 179] width 103 height 6
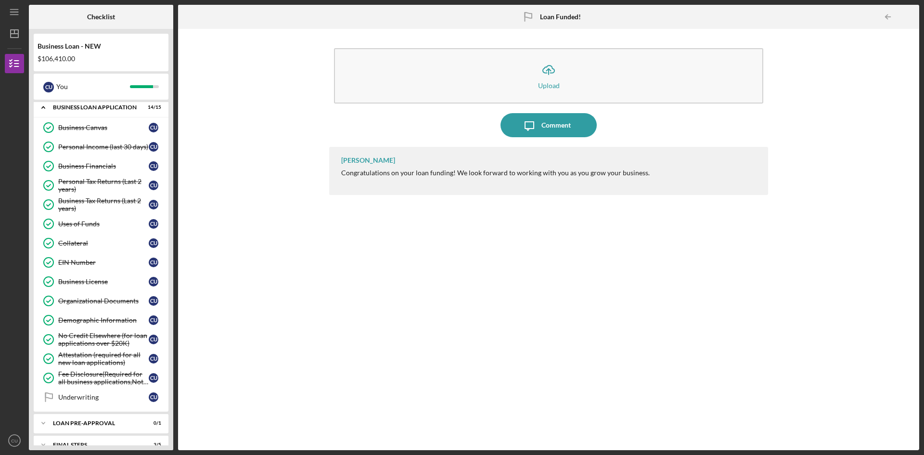
scroll to position [36, 0]
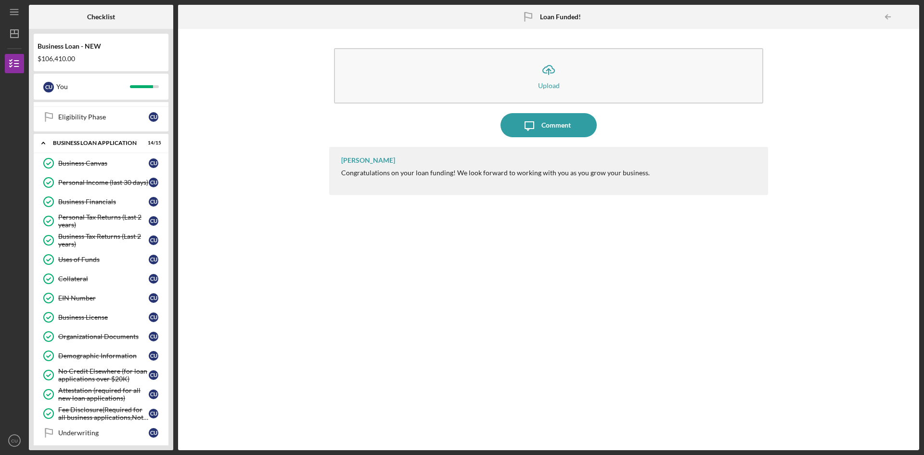
click at [101, 141] on div "Icon/Expander BUSINESS LOAN APPLICATION 14 / 15" at bounding box center [101, 143] width 135 height 20
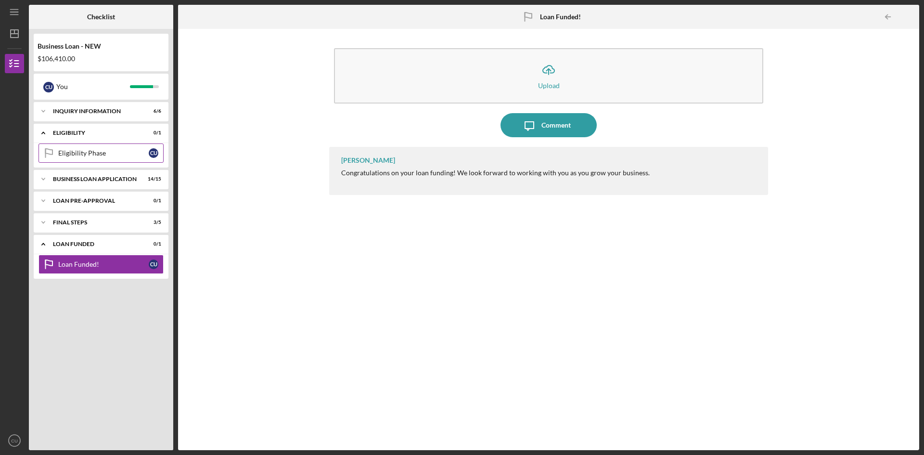
scroll to position [0, 0]
